Goal: Task Accomplishment & Management: Use online tool/utility

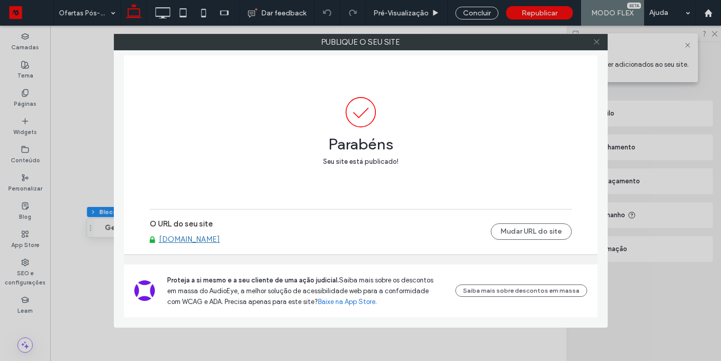
click at [595, 40] on icon at bounding box center [597, 42] width 8 height 8
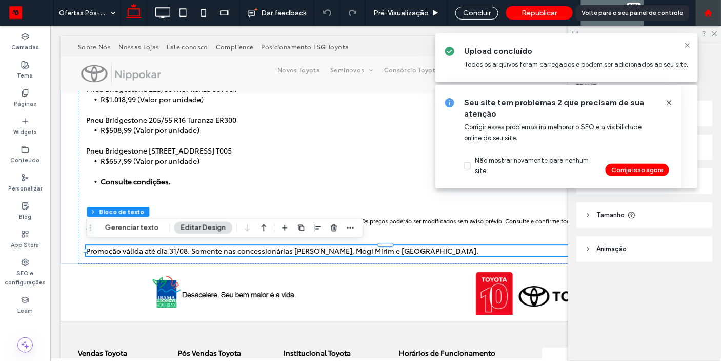
click at [709, 9] on use at bounding box center [708, 13] width 8 height 8
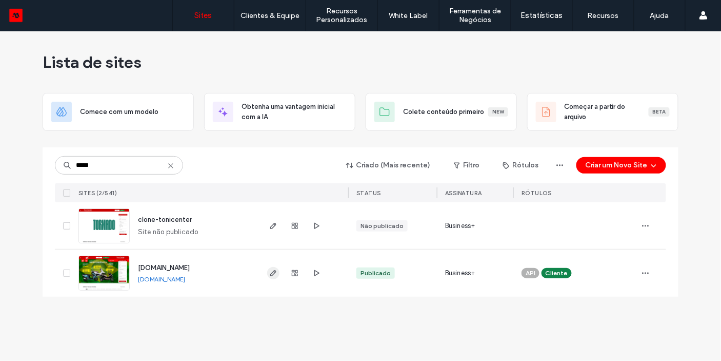
type input "*****"
click at [267, 271] on span "button" at bounding box center [273, 273] width 12 height 12
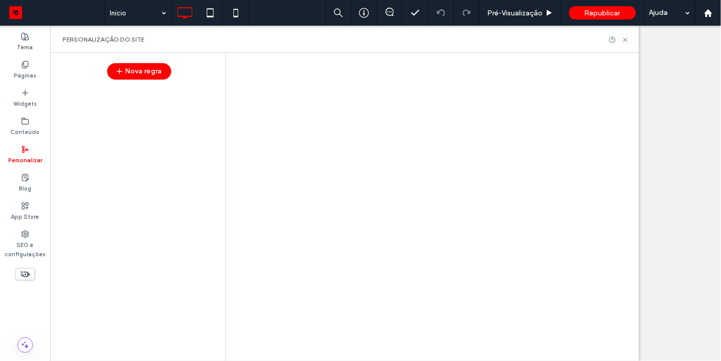
click at [24, 112] on div "Início Pré-Visualizaçāo Republicar Ajuda Comentários do site Comentários do sit…" at bounding box center [360, 180] width 721 height 361
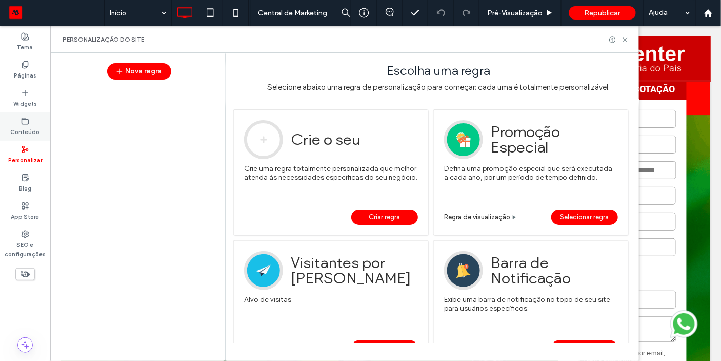
click at [25, 130] on label "Conteúdo" at bounding box center [25, 130] width 29 height 11
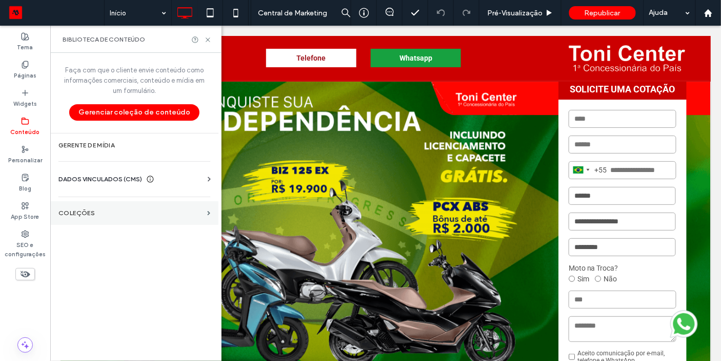
click at [118, 210] on label "COLEÇÕES" at bounding box center [130, 212] width 145 height 7
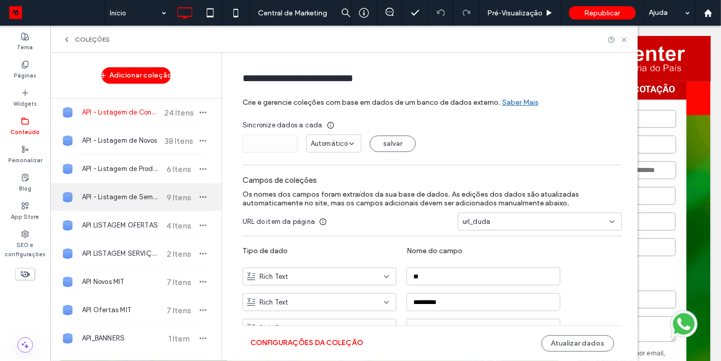
click at [141, 190] on div "API - Listagem de Seminovos 9 Itens" at bounding box center [135, 197] width 171 height 28
type input "**********"
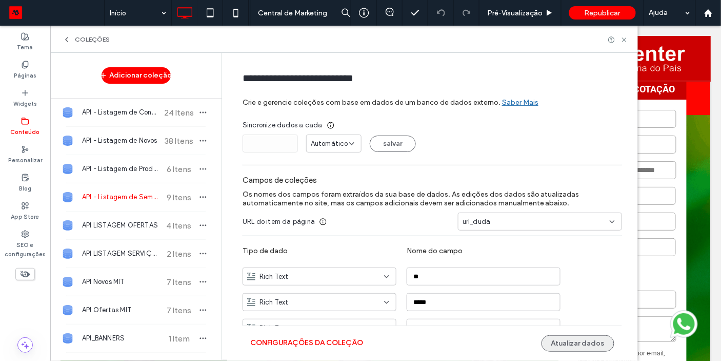
click at [602, 349] on button "Atualizar dados" at bounding box center [578, 343] width 73 height 16
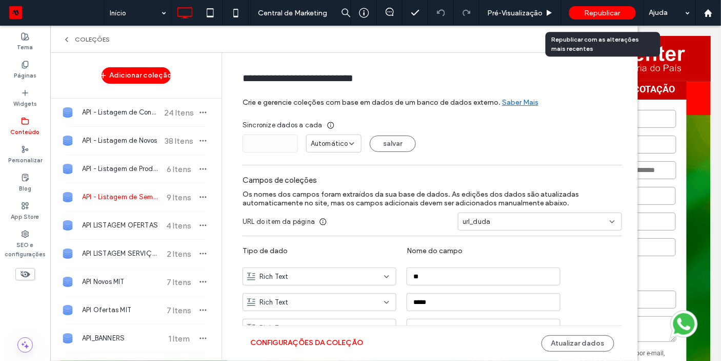
click at [595, 15] on span "Republicar" at bounding box center [603, 13] width 36 height 9
